Goal: Communication & Community: Answer question/provide support

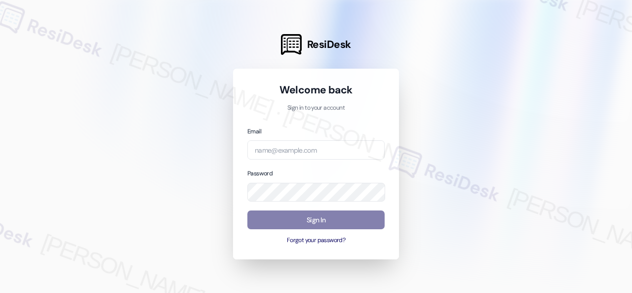
click at [89, 98] on div at bounding box center [316, 146] width 632 height 293
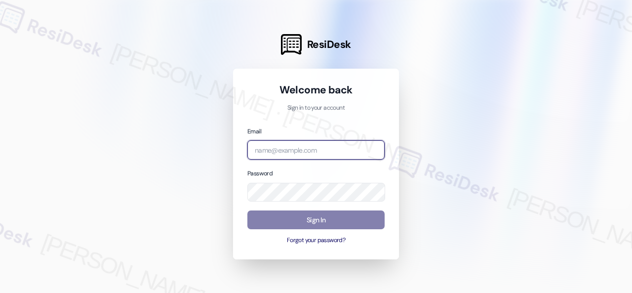
paste input "automated-surveys-baron_properties-[PERSON_NAME].[PERSON_NAME]@baron_[DOMAIN_NA…"
type input "automated-surveys-baron_properties-[PERSON_NAME].[PERSON_NAME]@baron_[DOMAIN_NA…"
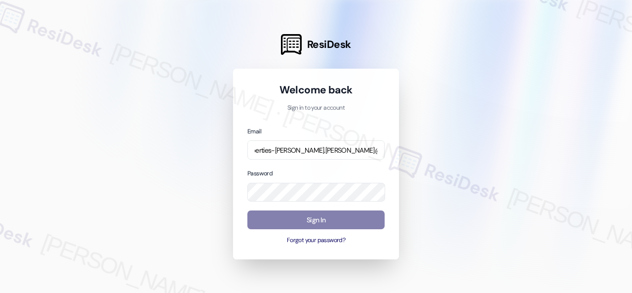
scroll to position [0, 0]
click at [432, 110] on div at bounding box center [316, 146] width 632 height 293
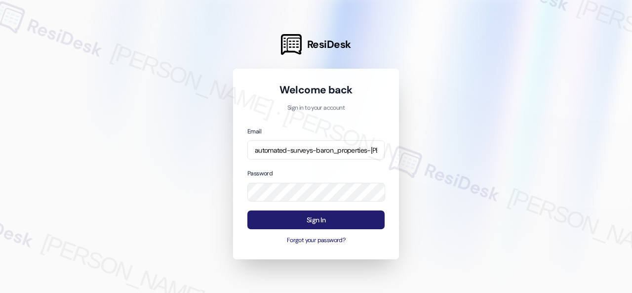
click at [306, 221] on button "Sign In" at bounding box center [316, 219] width 137 height 19
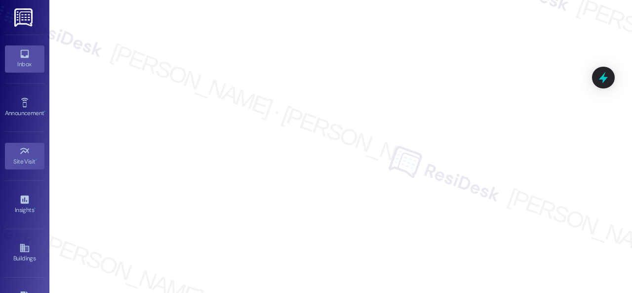
click at [16, 63] on div "Inbox" at bounding box center [24, 64] width 49 height 10
